Goal: Information Seeking & Learning: Learn about a topic

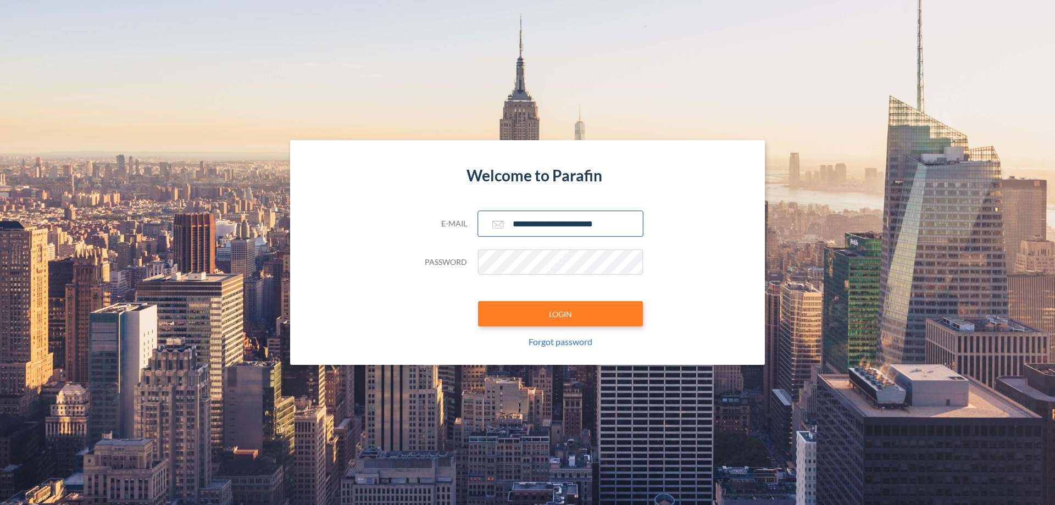
type input "**********"
click at [560, 314] on button "LOGIN" at bounding box center [560, 313] width 165 height 25
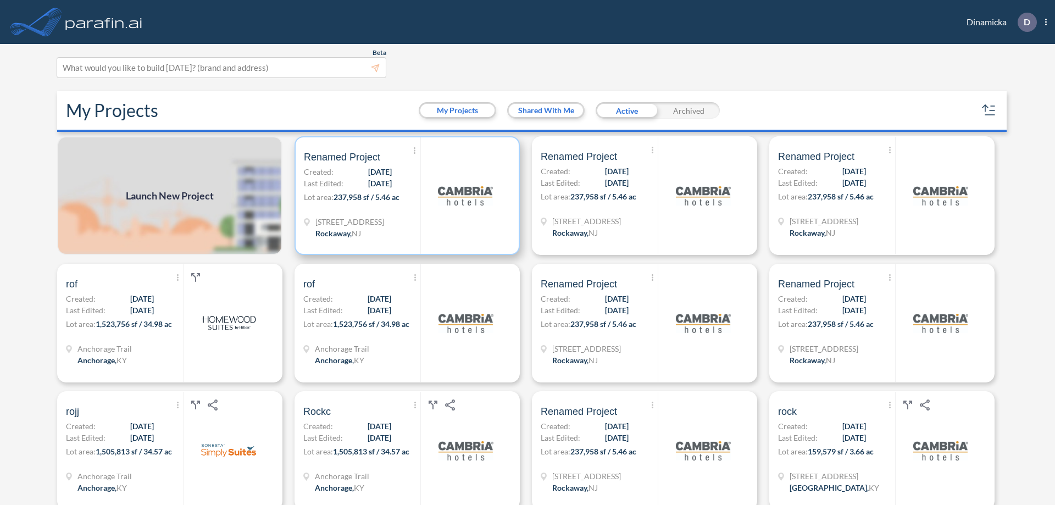
scroll to position [3, 0]
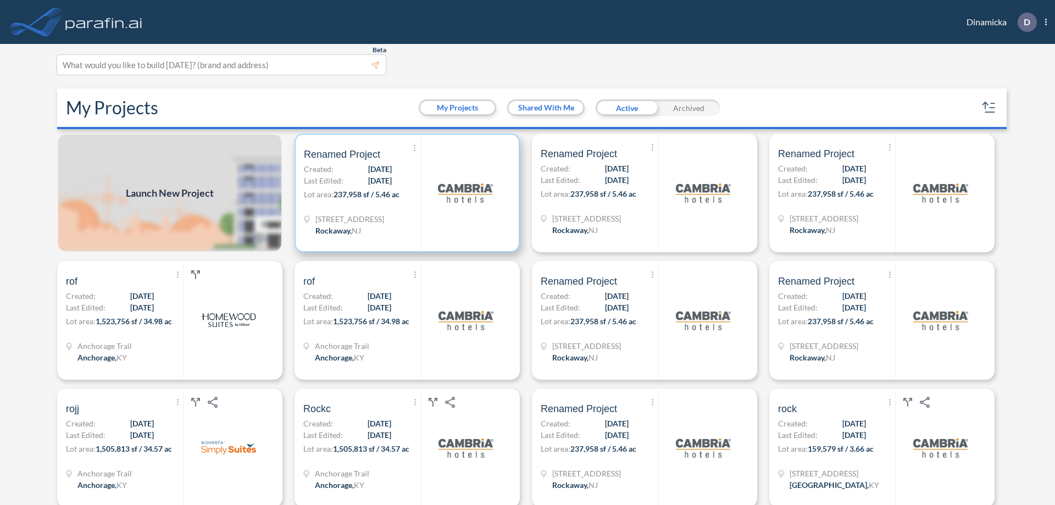
click at [405, 193] on p "Lot area: 237,958 sf / 5.46 ac" at bounding box center [362, 196] width 116 height 16
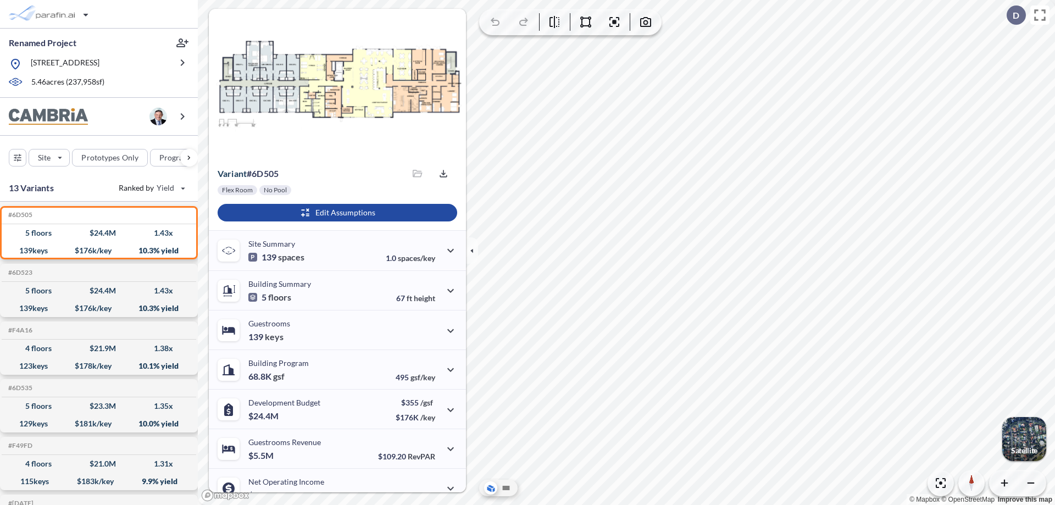
scroll to position [55, 0]
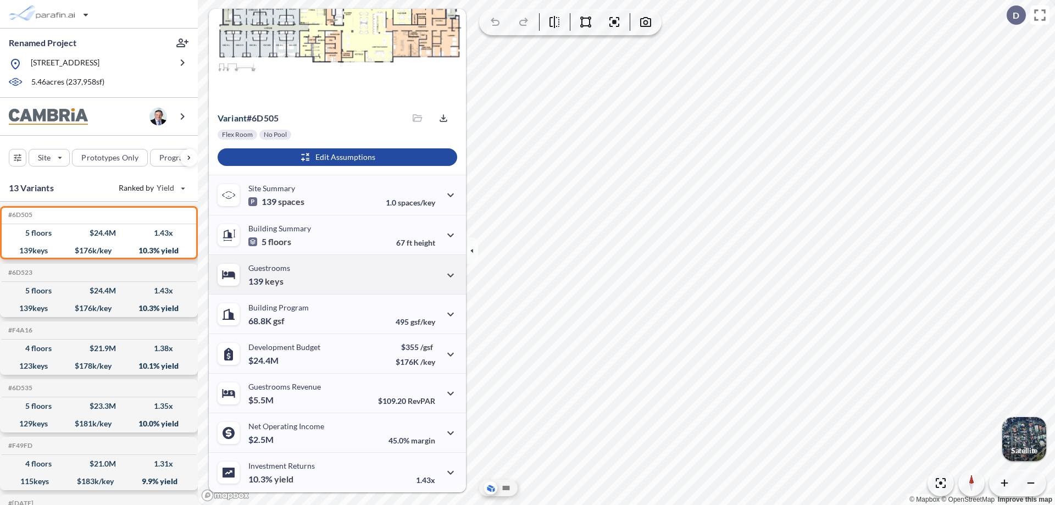
click at [336, 274] on div "Guestrooms 139 keys" at bounding box center [337, 274] width 257 height 40
